Goal: Transaction & Acquisition: Book appointment/travel/reservation

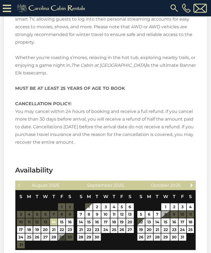
scroll to position [942, 0]
click at [20, 229] on link "17" at bounding box center [21, 229] width 8 height 7
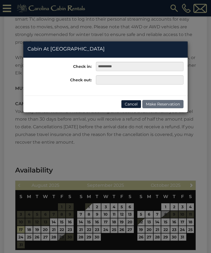
click at [46, 230] on div "**********" at bounding box center [105, 126] width 211 height 253
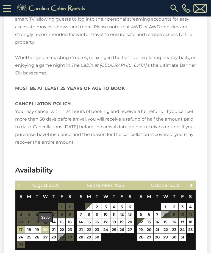
click at [45, 228] on link "20" at bounding box center [45, 229] width 8 height 7
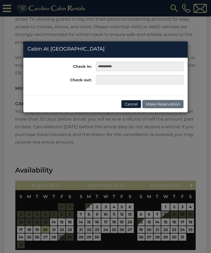
click at [62, 228] on div "**********" at bounding box center [105, 126] width 211 height 253
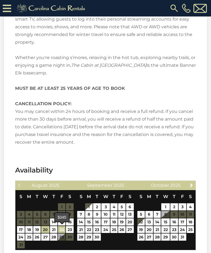
click at [60, 229] on link "22" at bounding box center [61, 229] width 7 height 7
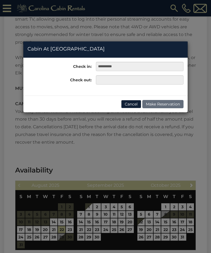
click at [122, 214] on div "**********" at bounding box center [105, 126] width 211 height 253
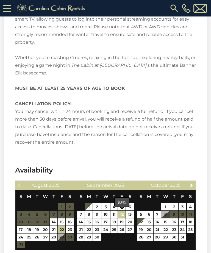
click at [121, 216] on link "12" at bounding box center [121, 214] width 7 height 7
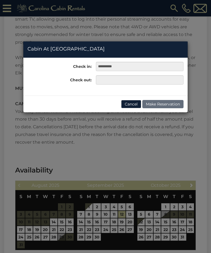
click at [182, 223] on div "**********" at bounding box center [105, 126] width 211 height 253
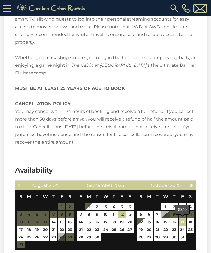
click at [181, 222] on link "17" at bounding box center [182, 221] width 8 height 7
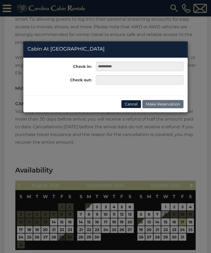
click at [182, 230] on div "**********" at bounding box center [105, 126] width 211 height 253
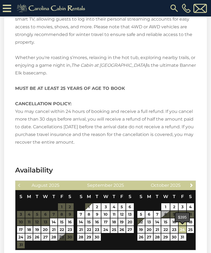
click at [182, 230] on link "24" at bounding box center [182, 229] width 8 height 7
type input "**********"
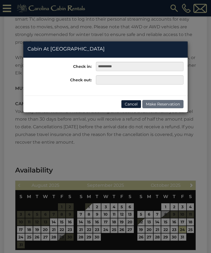
click at [132, 103] on button "Cancel" at bounding box center [131, 104] width 20 height 8
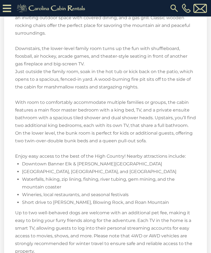
scroll to position [716, 0]
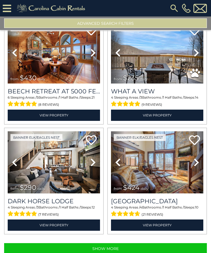
scroll to position [1454, 0]
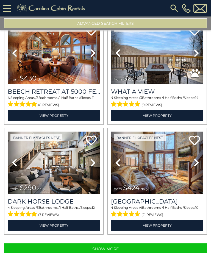
click at [6, 9] on icon at bounding box center [7, 9] width 9 height 10
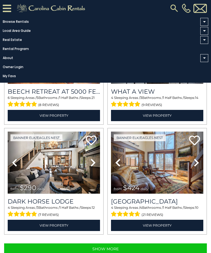
click at [203, 21] on span at bounding box center [204, 21] width 3 height 1
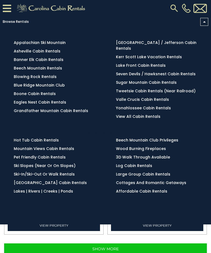
click at [202, 23] on span at bounding box center [204, 22] width 8 height 8
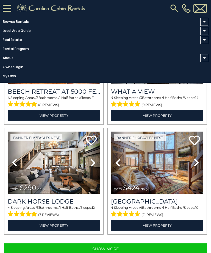
scroll to position [18, 0]
click at [126, 243] on button "Show More" at bounding box center [105, 248] width 202 height 11
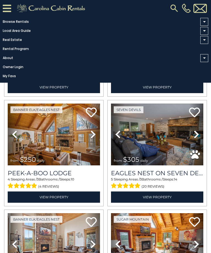
scroll to position [2359, 0]
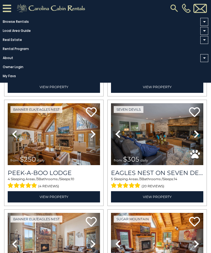
click at [171, 130] on img at bounding box center [157, 134] width 92 height 62
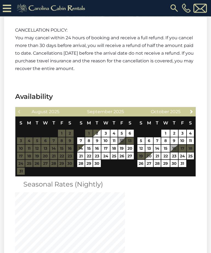
scroll to position [1918, 0]
click at [89, 145] on link "15" at bounding box center [88, 148] width 7 height 7
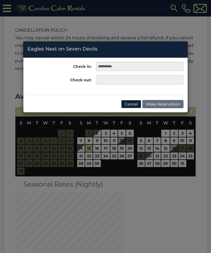
click at [88, 140] on div "**********" at bounding box center [105, 126] width 211 height 253
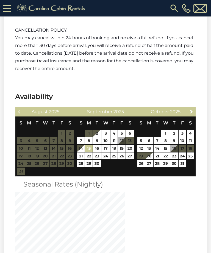
click at [89, 145] on link "15" at bounding box center [88, 148] width 7 height 7
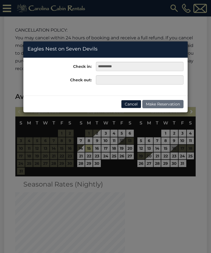
click at [97, 141] on div "**********" at bounding box center [105, 126] width 211 height 253
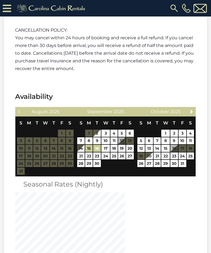
click at [98, 145] on link "16" at bounding box center [97, 148] width 8 height 7
type input "**********"
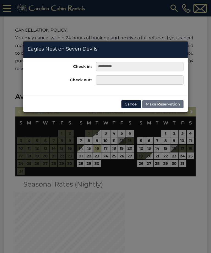
click at [134, 104] on button "Cancel" at bounding box center [131, 104] width 20 height 8
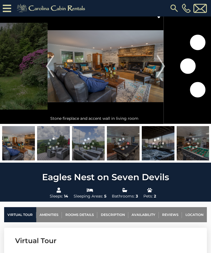
scroll to position [0, 0]
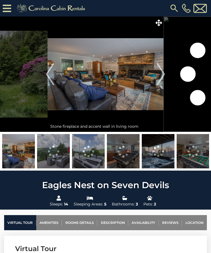
click at [163, 75] on img "Next" at bounding box center [161, 74] width 8 height 22
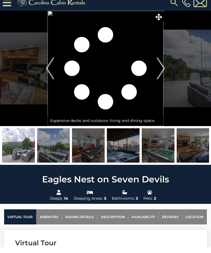
scroll to position [6, 0]
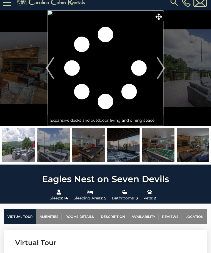
click at [57, 151] on img at bounding box center [53, 145] width 33 height 34
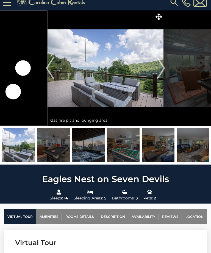
click at [165, 69] on img "Next" at bounding box center [161, 68] width 8 height 22
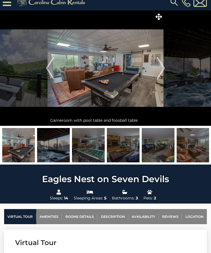
click at [162, 68] on img "Next" at bounding box center [161, 68] width 8 height 22
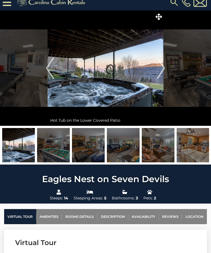
click at [164, 70] on img "Next" at bounding box center [161, 68] width 8 height 22
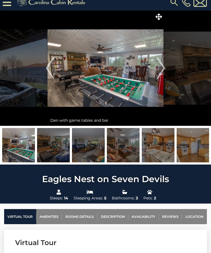
click at [48, 67] on img "Previous" at bounding box center [50, 68] width 8 height 22
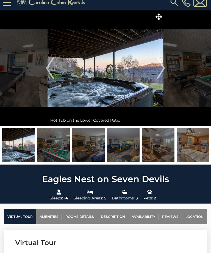
click at [161, 70] on img "Next" at bounding box center [161, 68] width 8 height 22
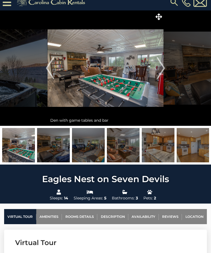
click at [165, 66] on img "Next" at bounding box center [161, 68] width 8 height 22
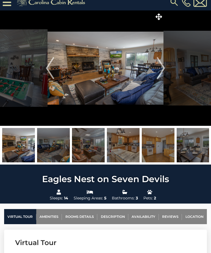
click at [162, 68] on img "Next" at bounding box center [161, 68] width 8 height 22
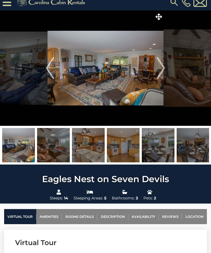
click at [163, 68] on img "Next" at bounding box center [161, 68] width 8 height 22
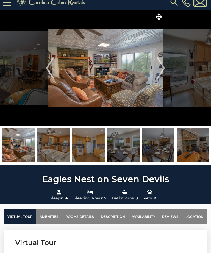
click at [164, 68] on img "Next" at bounding box center [161, 68] width 8 height 22
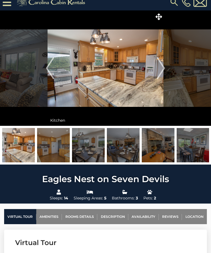
click at [163, 69] on img "Next" at bounding box center [161, 68] width 8 height 22
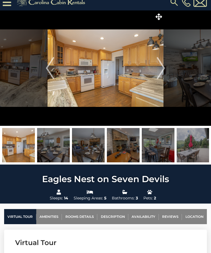
click at [164, 67] on img "Next" at bounding box center [161, 68] width 8 height 22
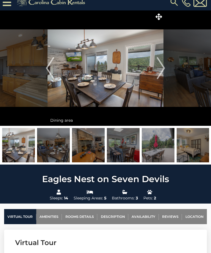
click at [164, 67] on img "Next" at bounding box center [161, 68] width 8 height 22
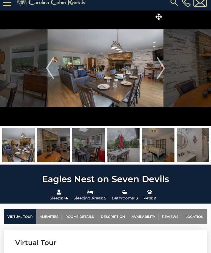
click at [165, 67] on img "Next" at bounding box center [161, 68] width 8 height 22
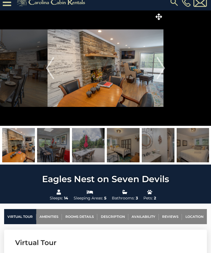
click at [163, 69] on img "Next" at bounding box center [161, 68] width 8 height 22
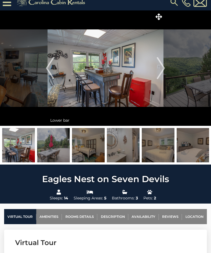
click at [165, 66] on img "Next" at bounding box center [161, 68] width 8 height 22
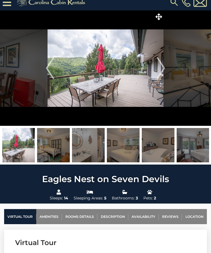
click at [165, 68] on img "Next" at bounding box center [161, 68] width 8 height 22
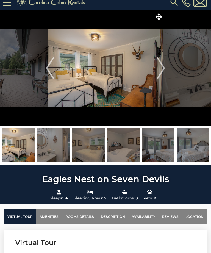
click at [163, 67] on img "Next" at bounding box center [161, 68] width 8 height 22
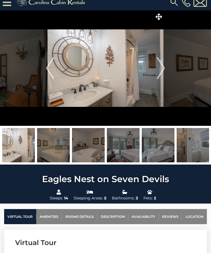
click at [164, 67] on img "Next" at bounding box center [161, 68] width 8 height 22
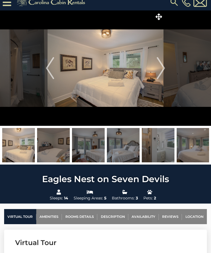
click at [165, 67] on img "Next" at bounding box center [161, 68] width 8 height 22
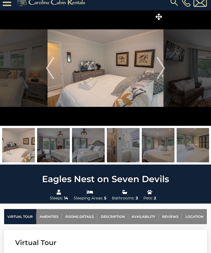
click at [163, 68] on img "Next" at bounding box center [161, 68] width 8 height 22
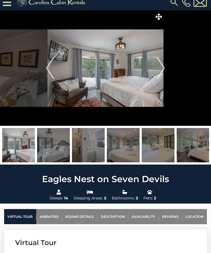
click at [164, 67] on img "Next" at bounding box center [161, 68] width 8 height 22
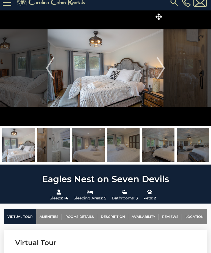
click at [162, 66] on img "Next" at bounding box center [161, 68] width 8 height 22
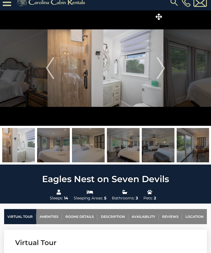
click at [164, 66] on img "Next" at bounding box center [161, 68] width 8 height 22
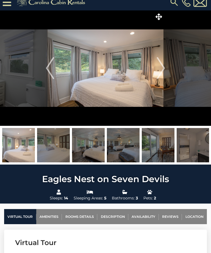
click at [164, 66] on img "Next" at bounding box center [161, 68] width 8 height 22
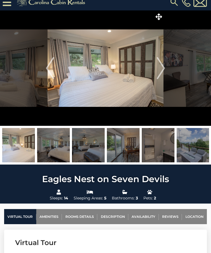
click at [164, 66] on img "Next" at bounding box center [161, 68] width 8 height 22
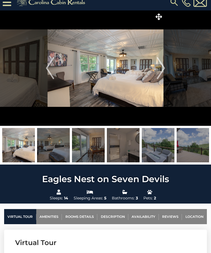
click at [164, 66] on img "Next" at bounding box center [161, 68] width 8 height 22
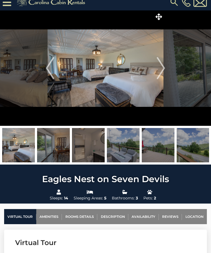
click at [162, 68] on img "Next" at bounding box center [161, 68] width 8 height 22
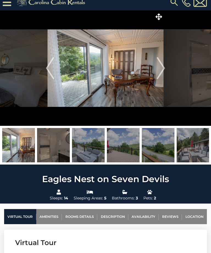
click at [164, 67] on img "Next" at bounding box center [161, 68] width 8 height 22
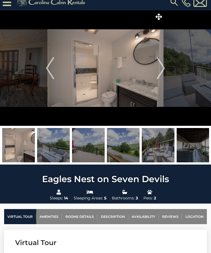
click at [163, 67] on img "Next" at bounding box center [161, 68] width 8 height 22
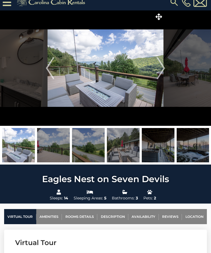
click at [164, 67] on img "Next" at bounding box center [161, 68] width 8 height 22
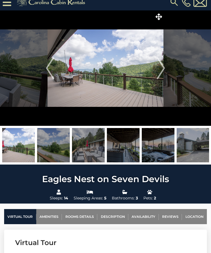
click at [161, 67] on img "Next" at bounding box center [161, 68] width 8 height 22
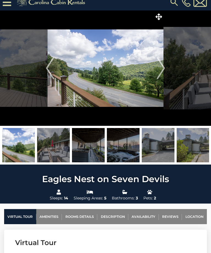
click at [164, 64] on img "Next" at bounding box center [161, 68] width 8 height 22
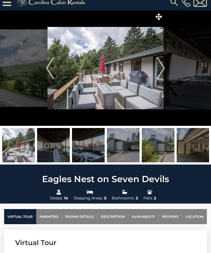
click at [164, 66] on img "Next" at bounding box center [161, 68] width 8 height 22
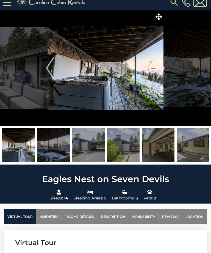
click at [194, 142] on img at bounding box center [192, 145] width 33 height 34
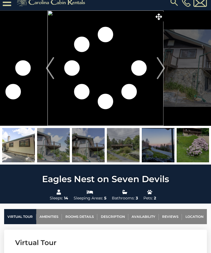
click at [161, 71] on img "Next" at bounding box center [161, 68] width 8 height 22
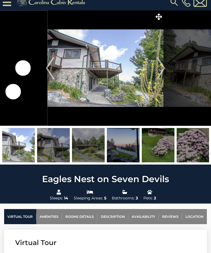
click at [163, 144] on img at bounding box center [158, 145] width 33 height 34
